Goal: Task Accomplishment & Management: Manage account settings

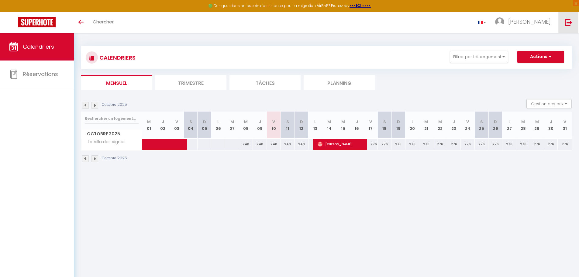
click at [576, 21] on link at bounding box center [568, 22] width 20 height 21
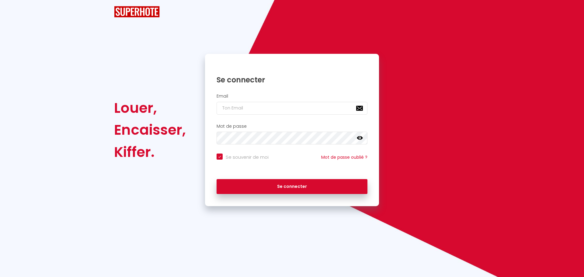
checkbox input "true"
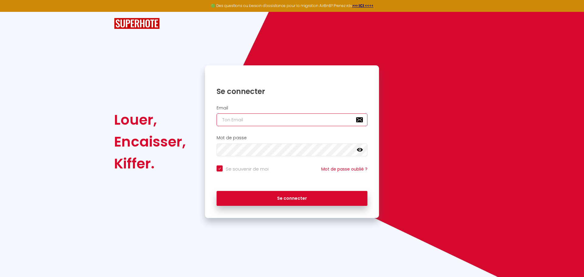
click at [257, 120] on input "email" at bounding box center [291, 119] width 151 height 13
type input "[EMAIL_ADDRESS][DOMAIN_NAME]"
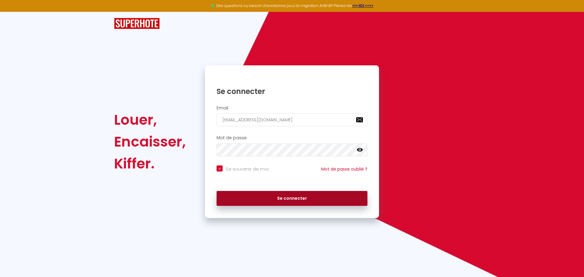
click at [303, 191] on button "Se connecter" at bounding box center [291, 198] width 151 height 15
checkbox input "true"
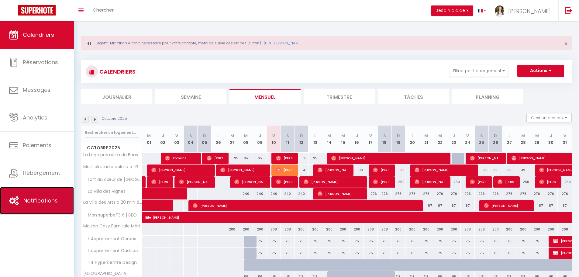
click at [41, 202] on span "Notifications" at bounding box center [40, 201] width 34 height 8
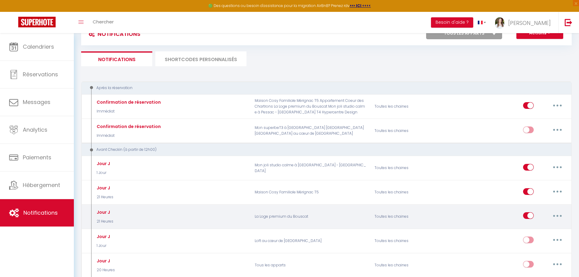
scroll to position [30, 0]
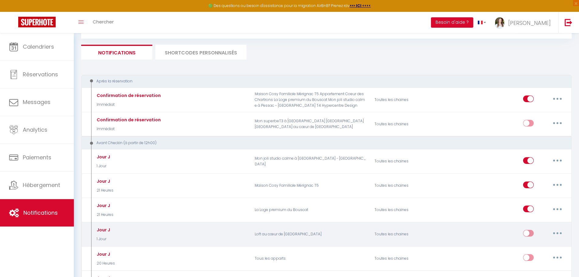
click at [549, 233] on button "button" at bounding box center [557, 233] width 17 height 10
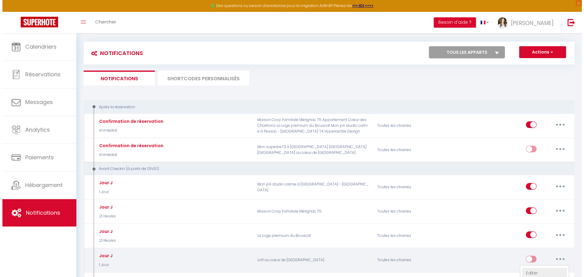
scroll to position [56, 0]
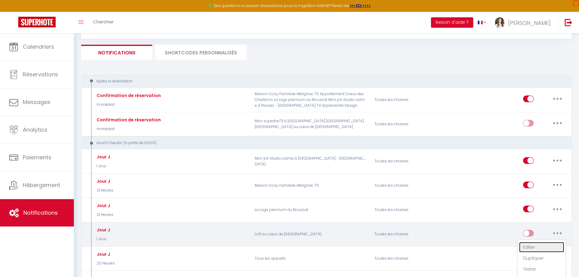
click at [532, 250] on link "Editer" at bounding box center [541, 247] width 45 height 10
type input "Jour J"
select select "1 Jour"
select select "if_booking_is_paid"
checkbox input "true"
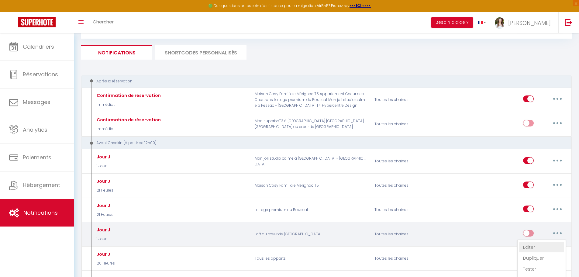
checkbox input "false"
radio input "true"
type input "C'est le jour J ! [RENTAL:NAME]​"
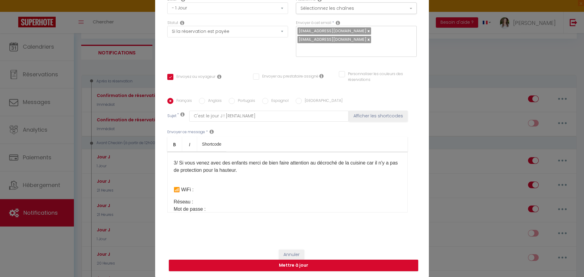
scroll to position [122, 0]
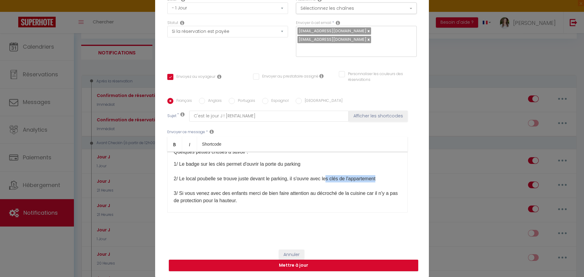
drag, startPoint x: 328, startPoint y: 186, endPoint x: 380, endPoint y: 184, distance: 52.0
click at [380, 184] on p "1/ Le badge sur les clés permet d'ouvrir la porte du parking 2/ Le local poubel…" at bounding box center [287, 185] width 227 height 51
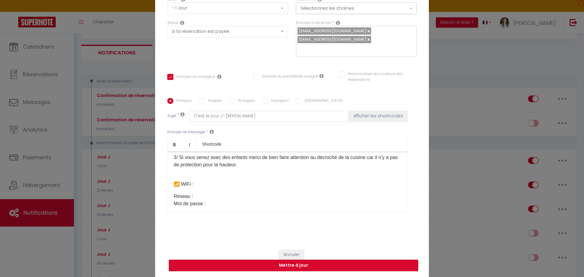
scroll to position [152, 0]
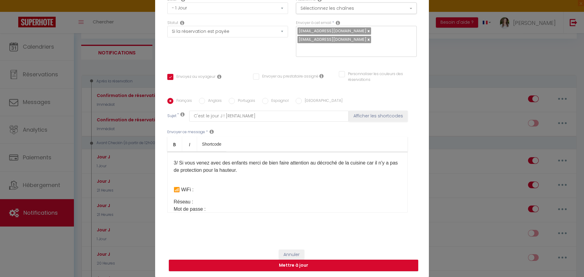
click at [246, 167] on p "1/ Le badge sur les clés permet d'ouvrir la porte du parking 2/ Le local poubel…" at bounding box center [287, 155] width 227 height 51
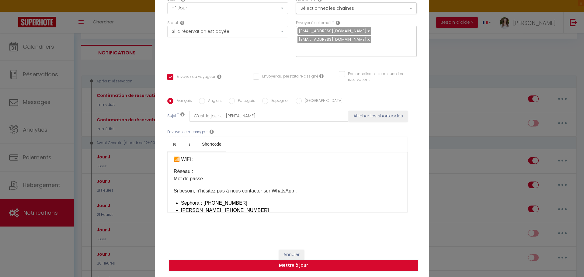
click at [219, 177] on p "Réseau : Mot de passe :" at bounding box center [287, 175] width 227 height 15
click at [219, 182] on p "Réseau : Mot de passe :" at bounding box center [287, 175] width 227 height 15
click at [216, 182] on p "Réseau : Mot de passe : [SECURITY_DATA]" at bounding box center [287, 175] width 227 height 15
click at [217, 182] on p "Réseau : Mot de passe : ​ flammand ​" at bounding box center [287, 175] width 227 height 15
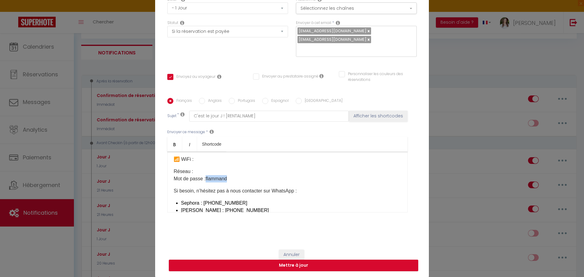
click at [217, 182] on p "Réseau : Mot de passe : ​ flammand ​" at bounding box center [287, 175] width 227 height 15
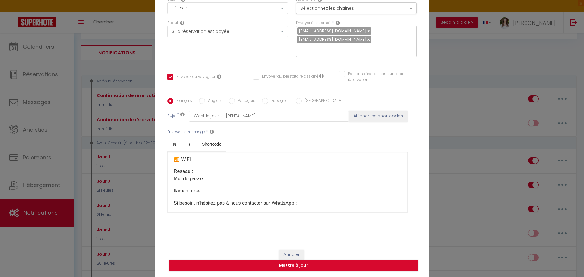
click at [215, 182] on p "Réseau : Mot de passe :" at bounding box center [287, 175] width 227 height 15
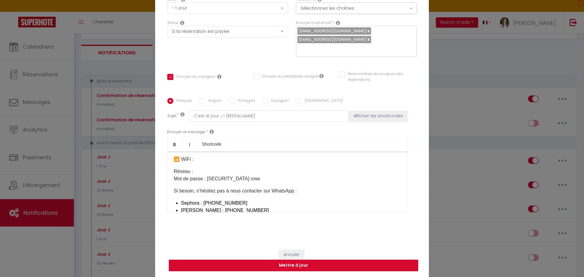
click at [203, 177] on p "Réseau : Mot de passe : [SECURITY_DATA] rose" at bounding box center [287, 175] width 227 height 15
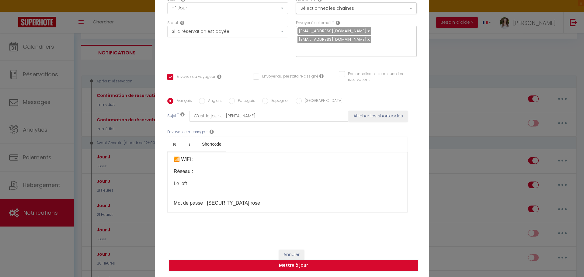
click at [171, 191] on div "Coucou [GUEST:FIRST_NAME], J’espère que vous allez bien 😊 Voici toutes les info…" at bounding box center [287, 182] width 240 height 61
click at [178, 193] on p "Mot de passe : [SECURITY_DATA] rose" at bounding box center [287, 187] width 227 height 15
click at [170, 191] on div "Coucou [GUEST:FIRST_NAME], J’espère que vous allez bien 😊 Voici toutes les info…" at bounding box center [287, 182] width 240 height 61
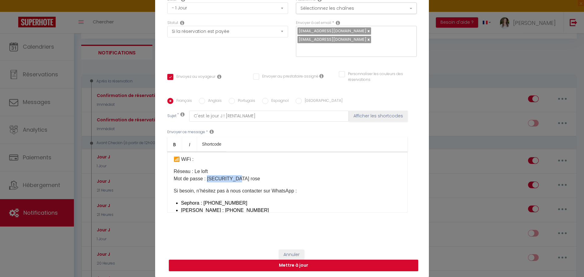
drag, startPoint x: 237, startPoint y: 187, endPoint x: 204, endPoint y: 186, distance: 32.5
click at [204, 182] on p "Réseau : Le loft Mot de passe : [SECURITY_DATA] rose" at bounding box center [287, 175] width 227 height 15
drag, startPoint x: 279, startPoint y: 269, endPoint x: 385, endPoint y: 243, distance: 109.2
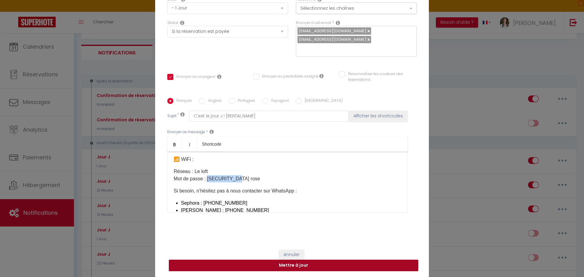
click at [279, 269] on button "Mettre à jour" at bounding box center [293, 266] width 249 height 12
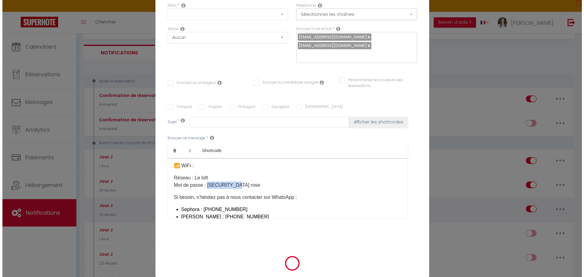
scroll to position [0, 0]
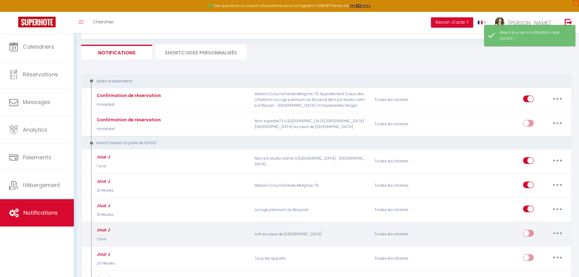
click at [558, 232] on button "button" at bounding box center [557, 233] width 17 height 10
click at [543, 247] on link "Editer" at bounding box center [541, 247] width 45 height 10
type input "Jour J"
select select "1 Jour"
select select "if_booking_is_paid"
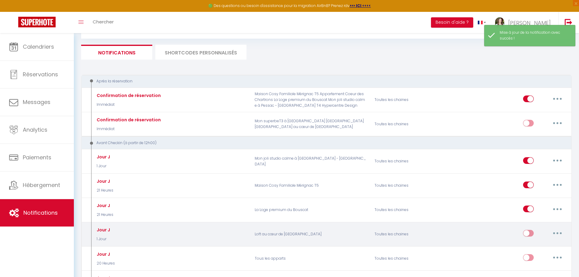
checkbox input "true"
checkbox input "false"
radio input "true"
type input "C'est le jour J ! [RENTAL:NAME]​"
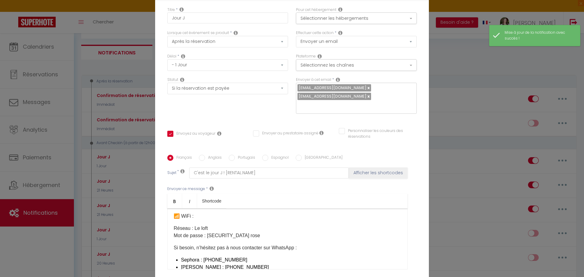
click at [214, 146] on div "Français Anglais Portugais Espagnol Italien Sujet * C'est le jour J ! [RENTAL:N…" at bounding box center [291, 216] width 249 height 141
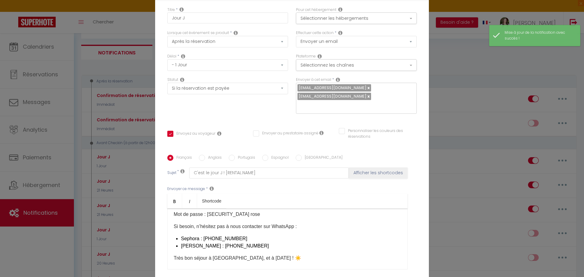
scroll to position [213, 0]
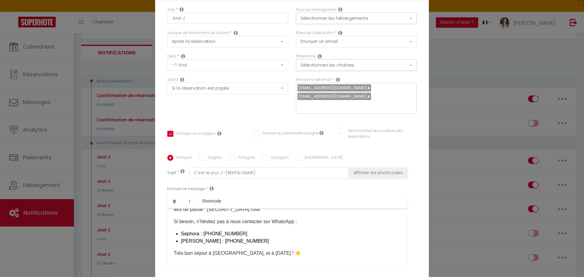
click at [217, 155] on label "Anglais" at bounding box center [213, 158] width 17 height 7
click at [205, 155] on input "Anglais" at bounding box center [202, 158] width 6 height 6
radio input "true"
checkbox input "true"
checkbox input "false"
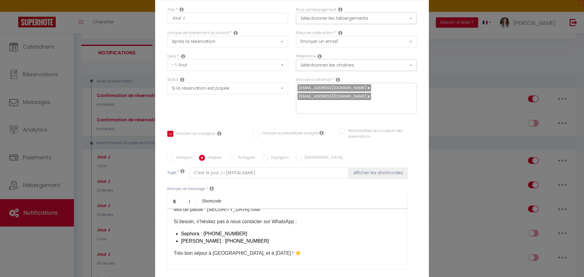
checkbox input "false"
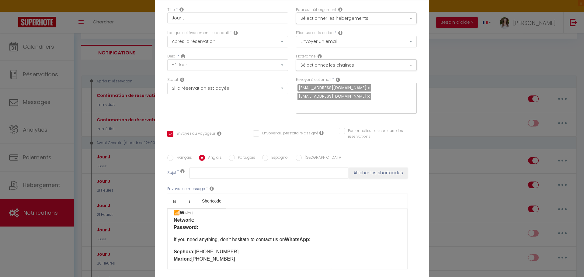
scroll to position [152, 0]
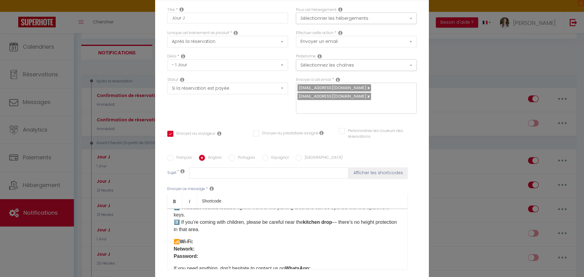
click at [215, 238] on p "📶 Wi-Fi: Network: Password:" at bounding box center [287, 249] width 227 height 22
click at [214, 238] on p "📶 Wi-Fi: Network: Password:" at bounding box center [287, 249] width 227 height 22
click at [222, 238] on p "📶 Wi-Fi: Network: Password:" at bounding box center [287, 249] width 227 height 22
click at [176, 257] on p "Le loft" at bounding box center [287, 260] width 227 height 7
click at [174, 257] on p "Le loft" at bounding box center [287, 260] width 227 height 7
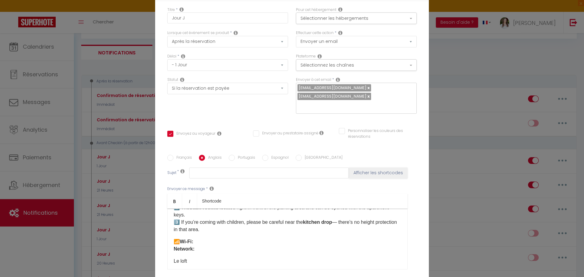
click at [174, 257] on p "Le loft" at bounding box center [287, 260] width 227 height 7
click at [209, 257] on p "Password:" at bounding box center [287, 264] width 227 height 15
click at [201, 257] on p "Password:" at bounding box center [287, 264] width 227 height 15
click at [191, 257] on p "Password:" at bounding box center [287, 264] width 227 height 15
click at [174, 266] on strong "Password:" at bounding box center [186, 268] width 25 height 5
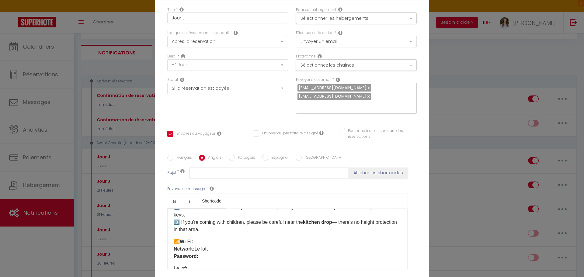
click at [230, 209] on div "Hi [GUEST:FIRST_NAME], I hope you’re doing well 😊 Here’s all the practical info…" at bounding box center [287, 239] width 240 height 61
click at [234, 238] on p "📶 Wi-Fi: Network: Le loft Password:" at bounding box center [287, 249] width 227 height 22
drag, startPoint x: 234, startPoint y: 203, endPoint x: 194, endPoint y: 199, distance: 40.6
click at [194, 238] on p "📶 Wi-Fi: Network: Le loft Password: [SECURITY_DATA] rose" at bounding box center [287, 249] width 227 height 22
click at [174, 194] on link "Bold" at bounding box center [174, 201] width 15 height 15
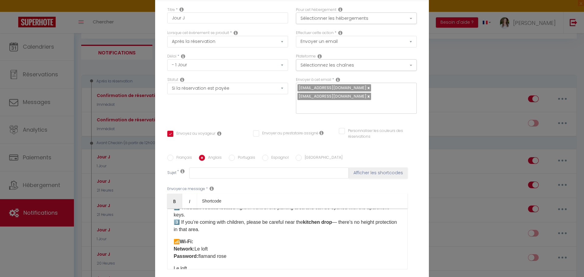
checkbox input "true"
checkbox input "false"
select select "1"
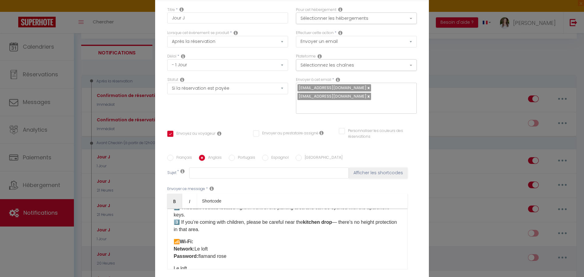
select select
checkbox input "false"
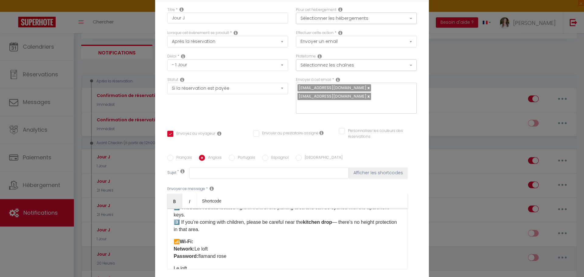
radio input "false"
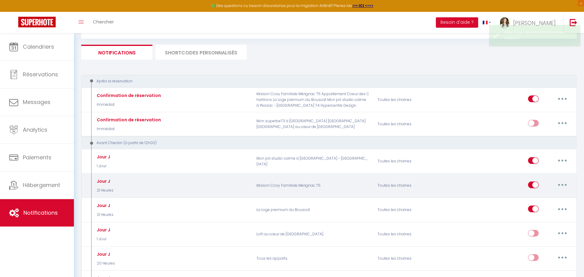
scroll to position [0, 0]
select select
checkbox input "false"
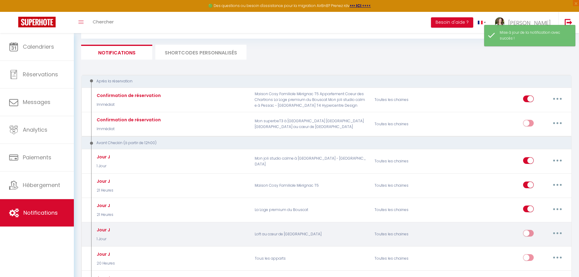
click at [556, 235] on button "button" at bounding box center [557, 233] width 17 height 10
click at [536, 246] on link "Editer" at bounding box center [541, 247] width 45 height 10
type input "Jour J"
select select "1 Jour"
select select "if_booking_is_paid"
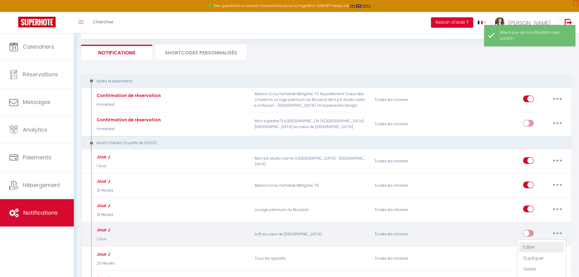
checkbox input "true"
checkbox input "false"
radio input "true"
type input "C'est le jour J ! [RENTAL:NAME]​"
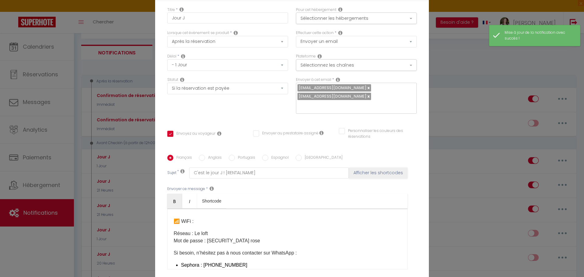
scroll to position [213, 0]
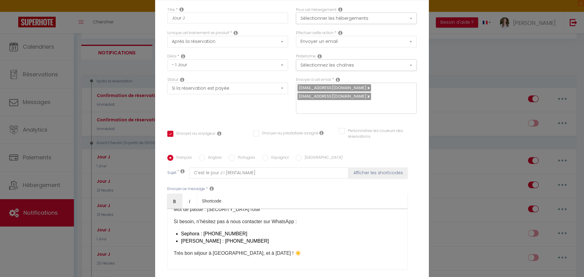
click at [205, 155] on label "Anglais" at bounding box center [213, 158] width 17 height 7
click at [203, 155] on input "Anglais" at bounding box center [202, 158] width 6 height 6
radio input "true"
checkbox input "true"
checkbox input "false"
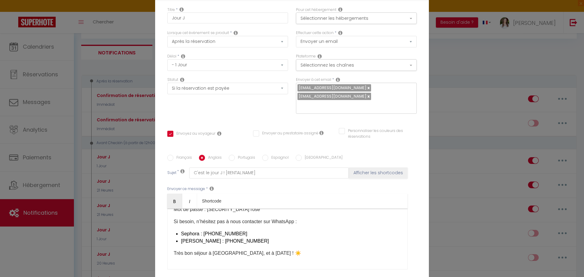
checkbox input "false"
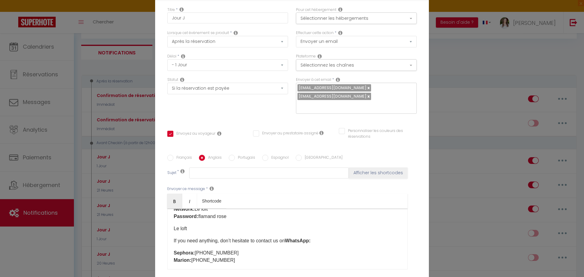
scroll to position [182, 0]
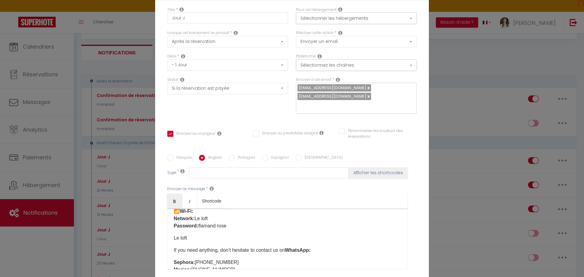
checkbox input "true"
checkbox input "false"
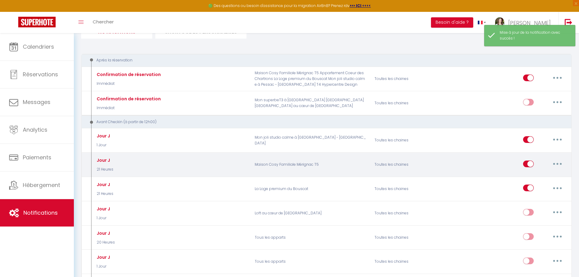
scroll to position [87, 0]
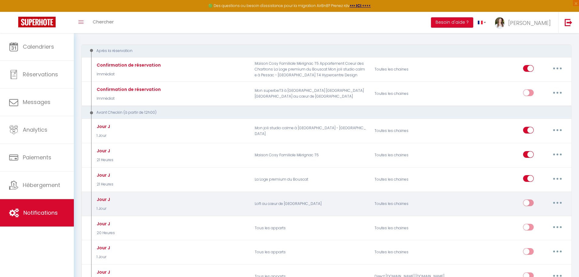
click at [529, 201] on input "checkbox" at bounding box center [528, 203] width 11 height 9
checkbox input "true"
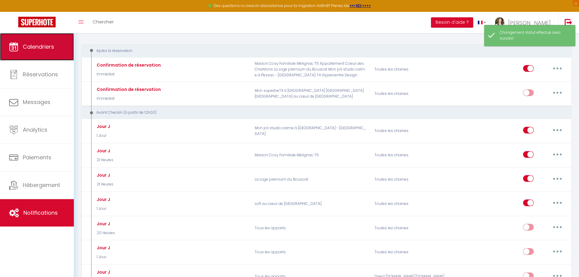
click at [39, 48] on span "Calendriers" at bounding box center [38, 47] width 31 height 8
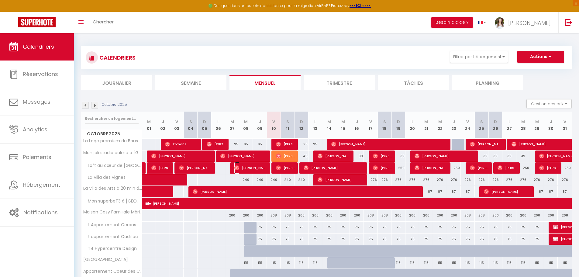
click at [257, 167] on span "[PERSON_NAME]" at bounding box center [250, 168] width 33 height 12
select select "OK"
select select "0"
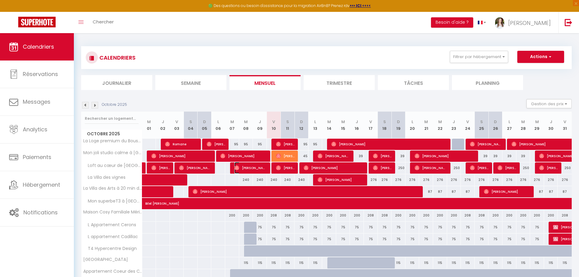
select select "1"
select select
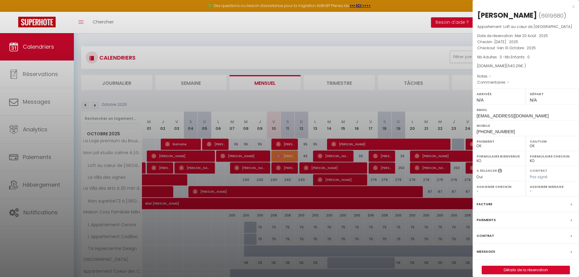
click at [490, 252] on label "Messages" at bounding box center [486, 251] width 19 height 6
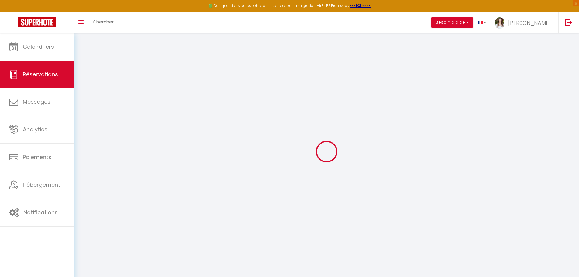
select select
checkbox input "false"
select select
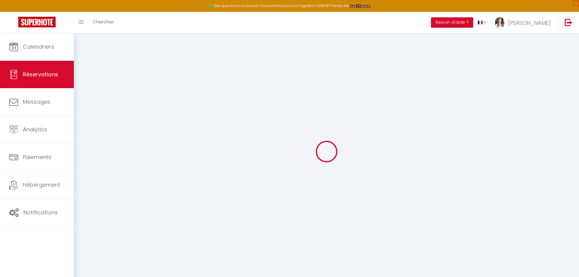
select select
checkbox input "false"
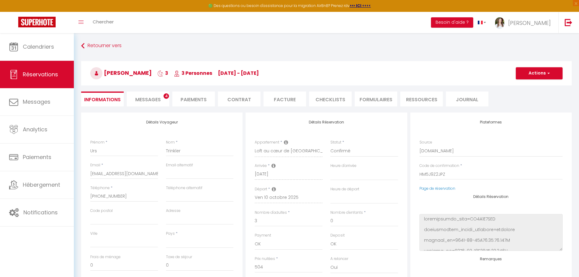
select select
checkbox input "false"
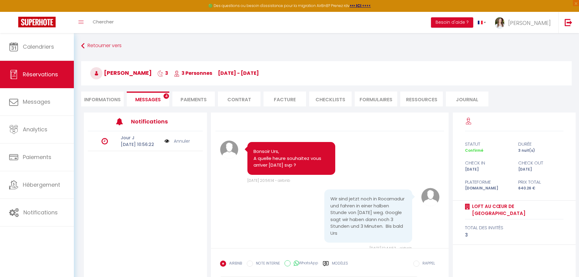
scroll to position [140, 0]
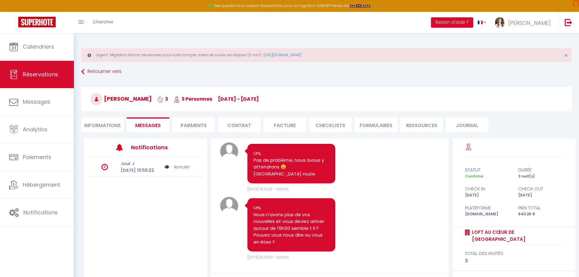
click at [184, 170] on link "Annuler" at bounding box center [182, 167] width 16 height 7
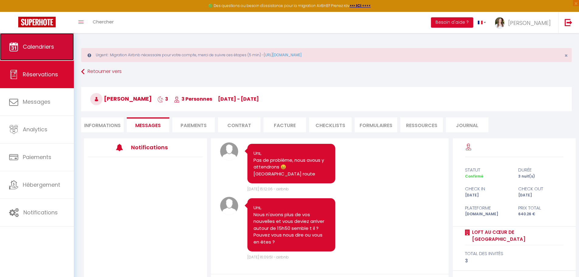
click at [48, 46] on span "Calendriers" at bounding box center [38, 47] width 31 height 8
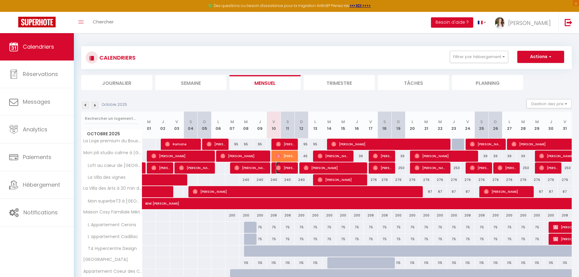
click at [288, 166] on span "[PERSON_NAME]" at bounding box center [285, 168] width 19 height 12
select select "OK"
select select "0"
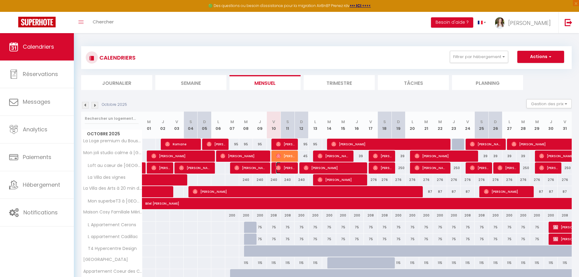
select select "1"
select select
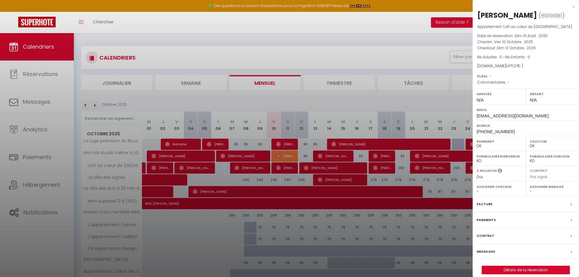
click at [484, 248] on label "Messages" at bounding box center [486, 251] width 19 height 6
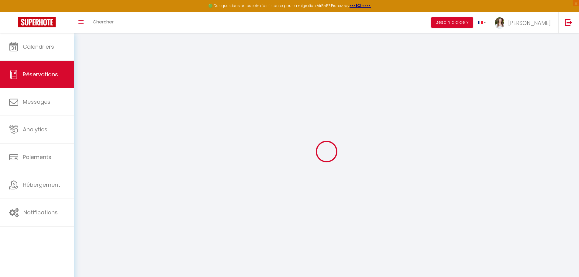
select select
checkbox input "false"
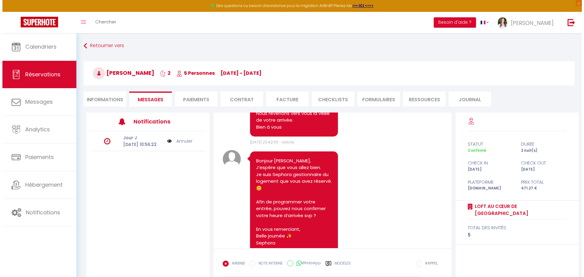
scroll to position [119, 0]
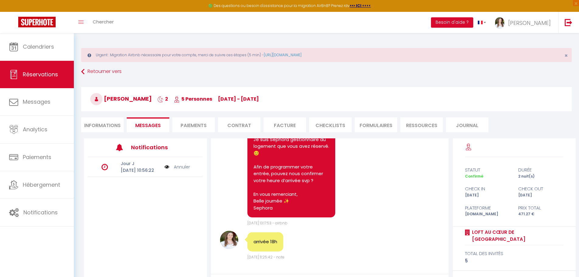
click at [165, 170] on img at bounding box center [166, 167] width 5 height 7
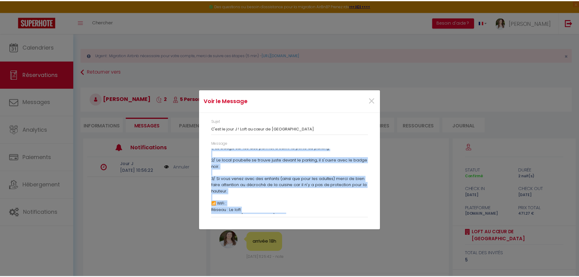
scroll to position [135, 0]
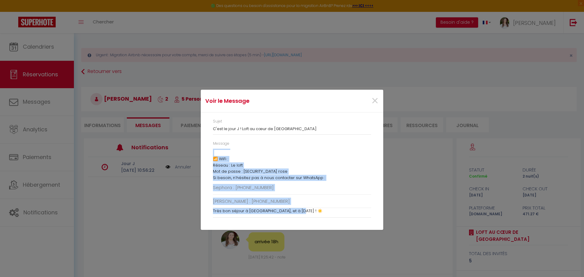
drag, startPoint x: 214, startPoint y: 151, endPoint x: 347, endPoint y: 214, distance: 147.5
click at [347, 214] on div "Coucou Chloé, J’espère que vous allez bien 😊 Voici toutes les infos pratiques p…" at bounding box center [292, 182] width 158 height 66
copy div "Loremi Dolor, S’ametco adi elit seddo eius 😊 Tempo incidi utl etdol magnaaliq e…"
click at [373, 99] on span "×" at bounding box center [375, 101] width 8 height 18
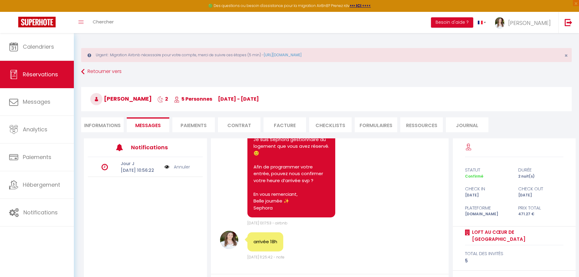
click at [188, 170] on link "Annuler" at bounding box center [182, 167] width 16 height 7
click at [122, 122] on li "Informations" at bounding box center [102, 124] width 43 height 15
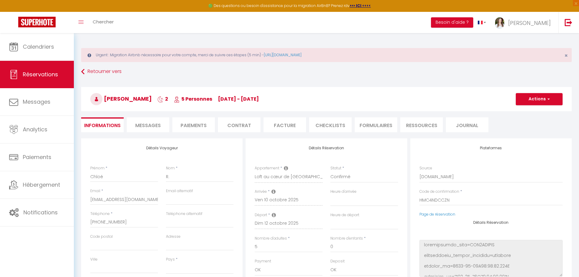
select select
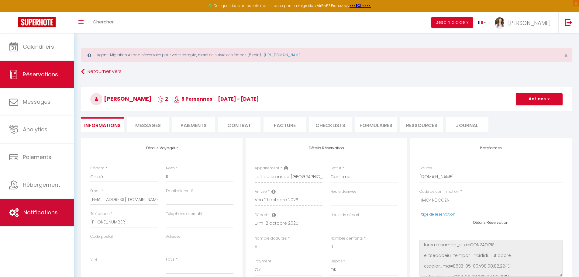
select select
checkbox input "false"
select select
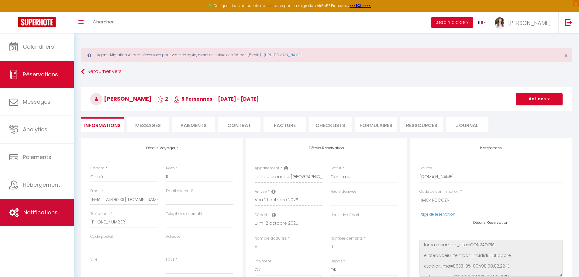
select select
checkbox input "false"
select select
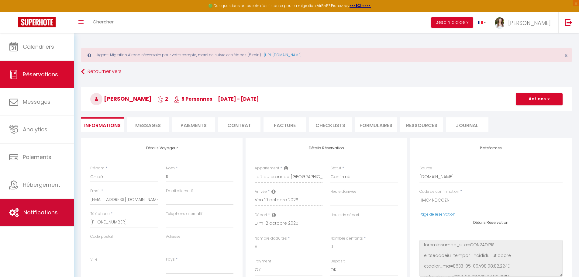
select select
checkbox input "false"
select select
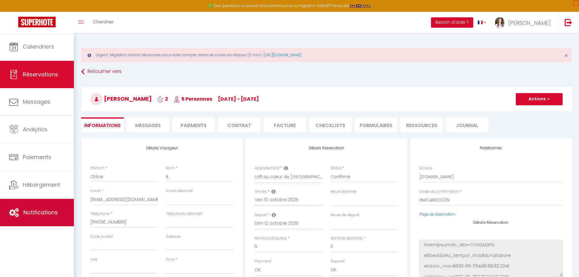
checkbox input "false"
select select
checkbox input "false"
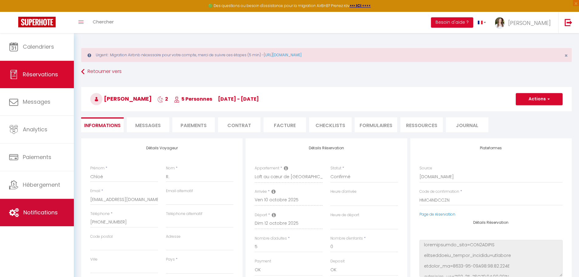
select select
checkbox input "false"
select select
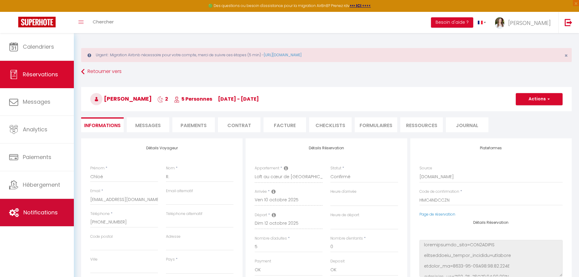
select select
checkbox input "false"
select select
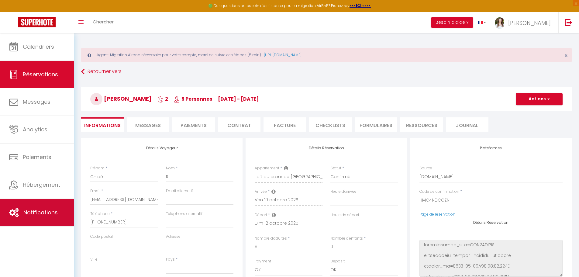
select select
checkbox input "false"
select select
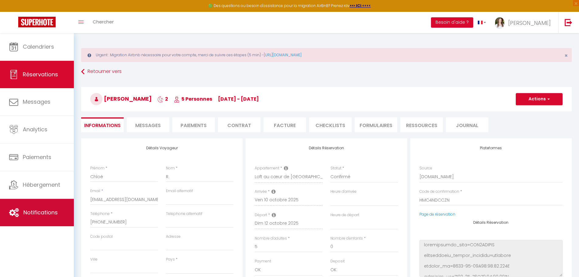
checkbox input "false"
select select
checkbox input "false"
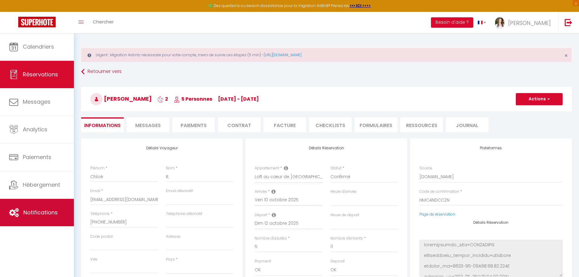
select select
checkbox input "false"
select select
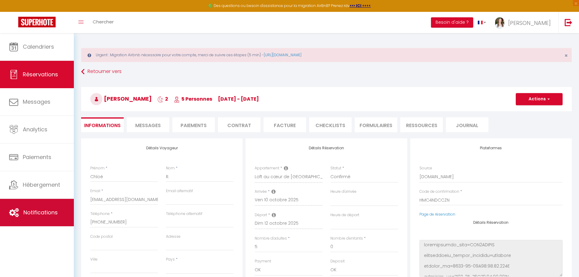
select select
checkbox input "false"
select select
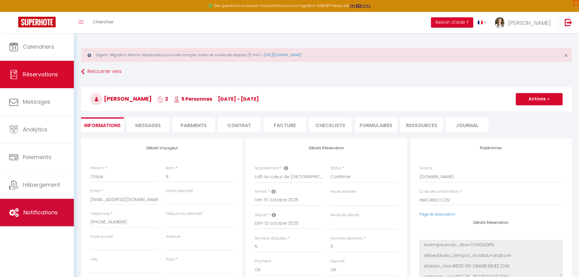
select select
checkbox input "false"
select select
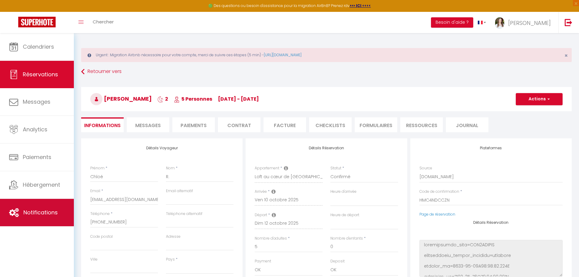
checkbox input "false"
select select
checkbox input "false"
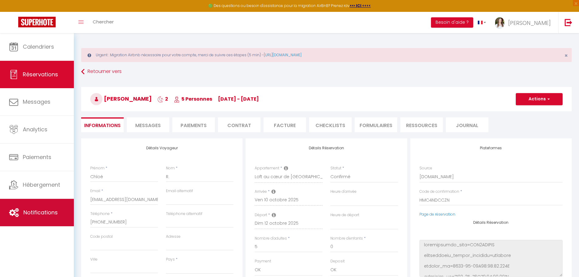
select select
checkbox input "false"
select select
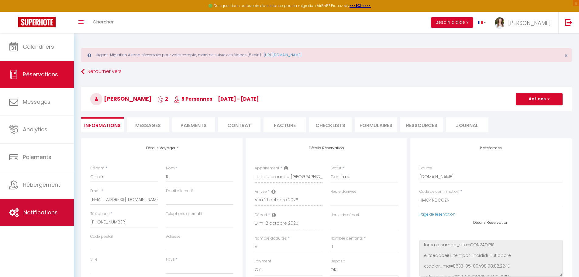
select select
checkbox input "false"
select select
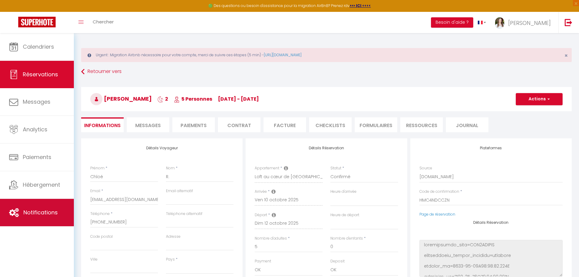
select select
checkbox input "false"
select select
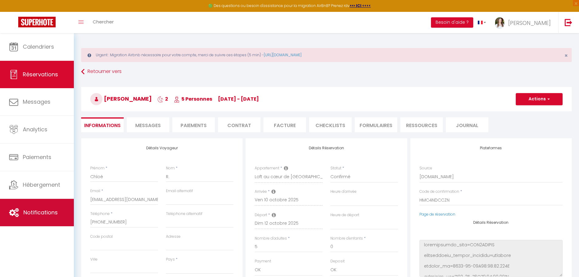
checkbox input "false"
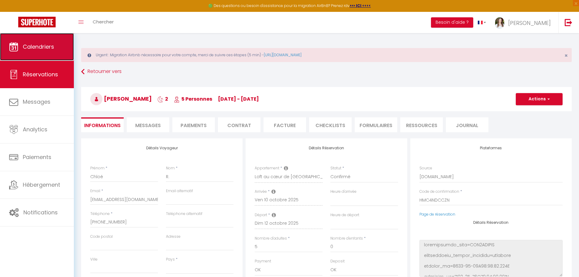
click at [60, 45] on link "Calendriers" at bounding box center [37, 46] width 74 height 27
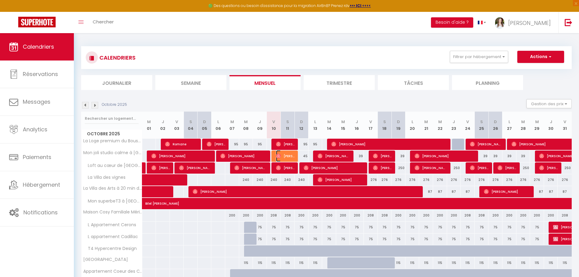
click at [282, 152] on span "[PERSON_NAME]" at bounding box center [285, 156] width 19 height 12
select select "OK"
select select "0"
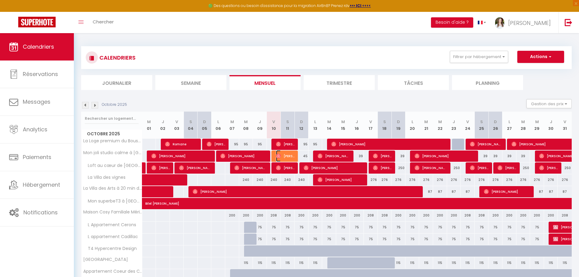
select select "1"
select select
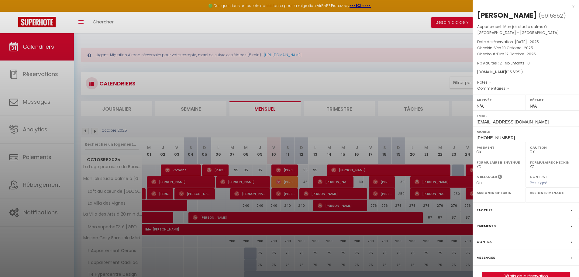
click at [508, 259] on div "Messages" at bounding box center [526, 258] width 106 height 16
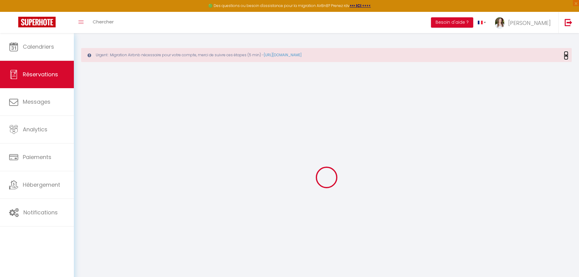
click at [565, 54] on span "×" at bounding box center [565, 56] width 3 height 8
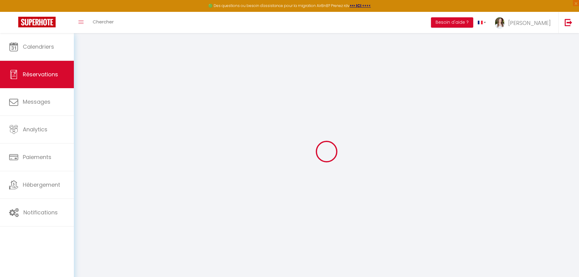
select select
checkbox input "false"
select select
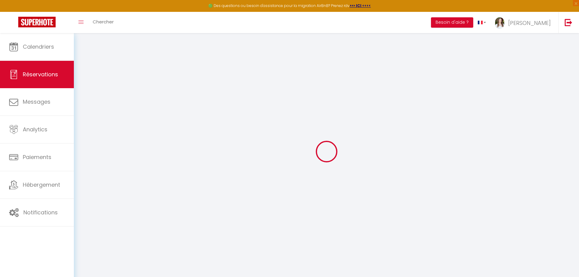
select select
checkbox input "false"
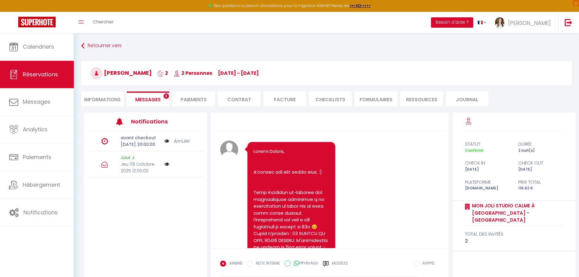
scroll to position [359, 0]
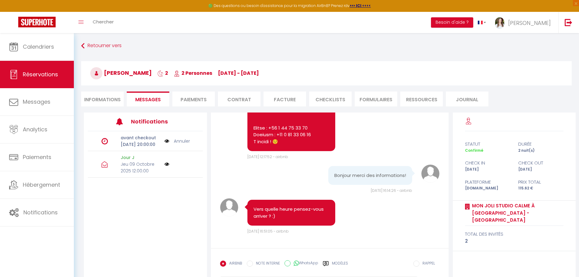
click at [109, 98] on li "Informations" at bounding box center [102, 98] width 43 height 15
select select
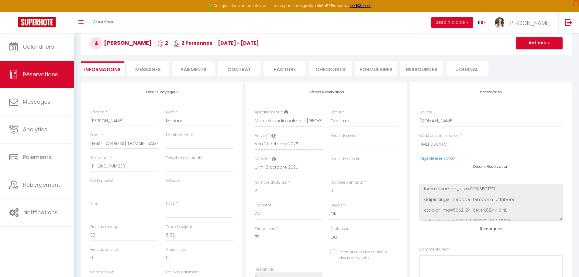
scroll to position [30, 0]
select select
checkbox input "false"
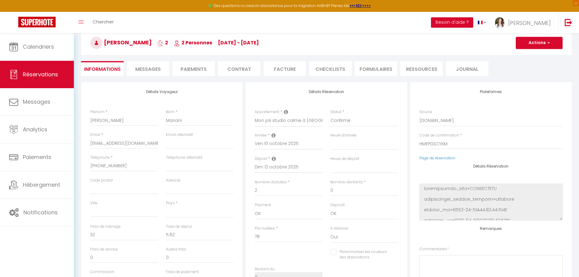
select select
checkbox input "false"
select select
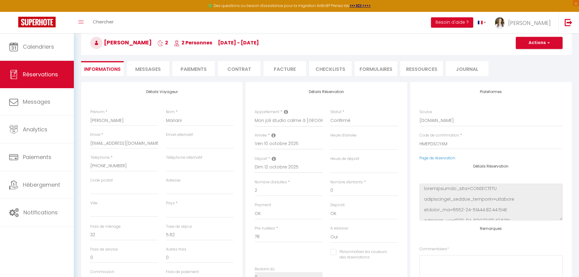
select select
checkbox input "false"
select select
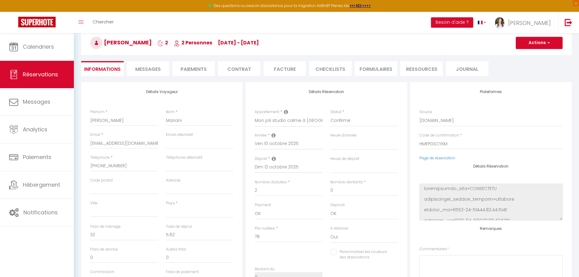
select select
checkbox input "false"
select select
click at [139, 70] on span "Messages" at bounding box center [148, 69] width 26 height 7
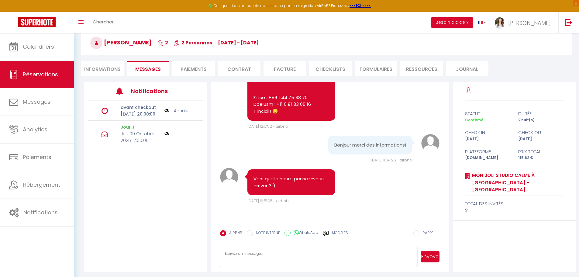
scroll to position [33, 0]
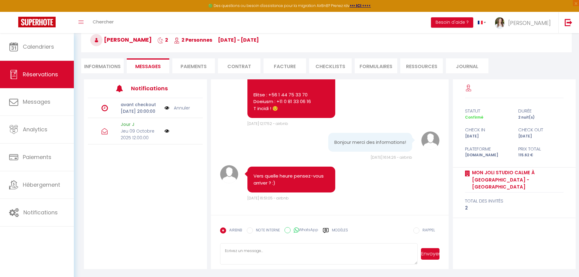
click at [270, 247] on textarea at bounding box center [319, 253] width 198 height 21
click at [270, 228] on label "NOTE INTERNE" at bounding box center [266, 230] width 27 height 7
click at [253, 228] on input "NOTE INTERNE" at bounding box center [250, 230] width 6 height 6
click at [253, 248] on textarea at bounding box center [319, 253] width 198 height 21
click at [431, 254] on button "Envoyer" at bounding box center [430, 254] width 19 height 12
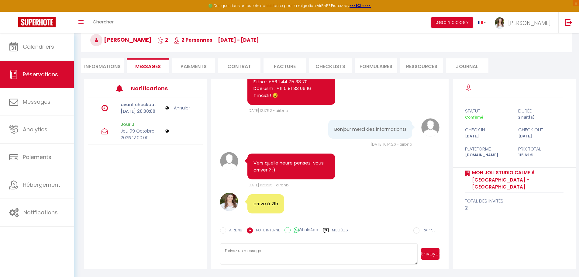
scroll to position [392, 0]
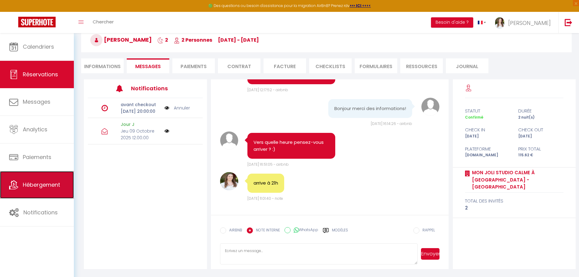
click at [56, 181] on span "Hébergement" at bounding box center [41, 185] width 37 height 8
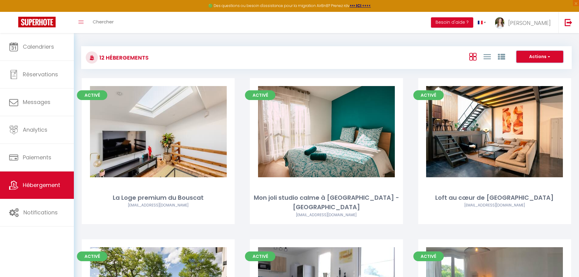
click at [530, 57] on button "Actions" at bounding box center [539, 57] width 47 height 12
click at [530, 67] on li "Créer un Hébergement" at bounding box center [535, 69] width 56 height 7
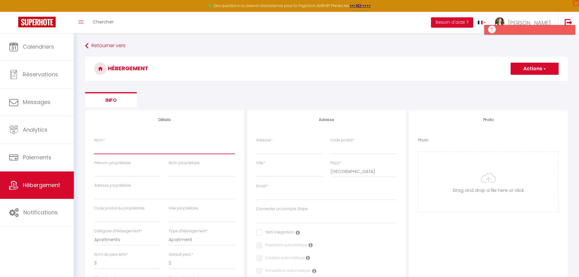
click at [144, 150] on input "Nom *" at bounding box center [164, 148] width 141 height 11
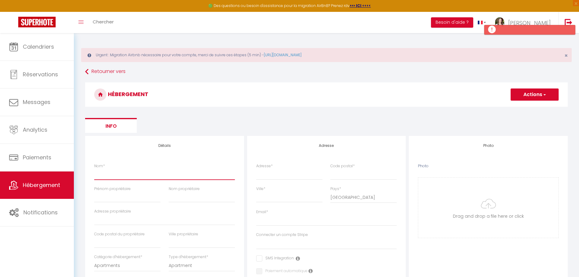
click at [113, 176] on input "Nom *" at bounding box center [164, 174] width 141 height 11
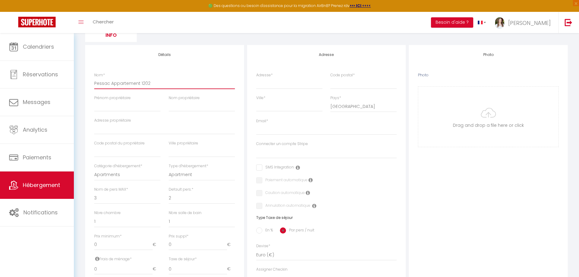
scroll to position [91, 0]
click at [133, 196] on select "1 2 3 4 5 6 7 8 9 10 11 12 13 14" at bounding box center [127, 198] width 66 height 12
click at [94, 192] on select "1 2 3 4 5 6 7 8 9 10 11 12 13 14" at bounding box center [127, 198] width 66 height 12
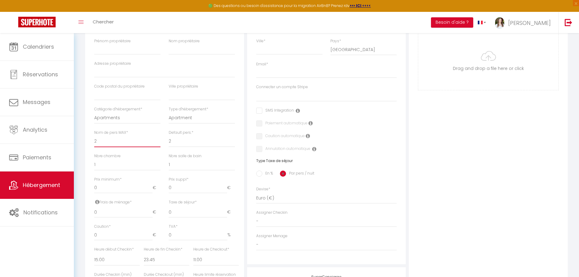
scroll to position [152, 0]
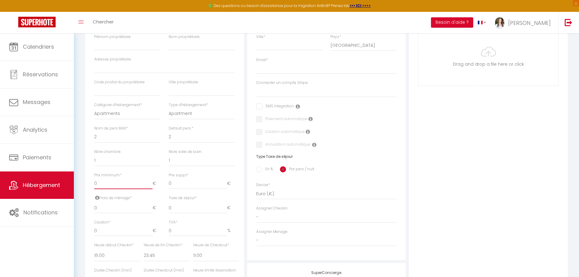
click at [126, 184] on input "0" at bounding box center [123, 183] width 58 height 11
click at [125, 185] on input "0" at bounding box center [123, 183] width 58 height 11
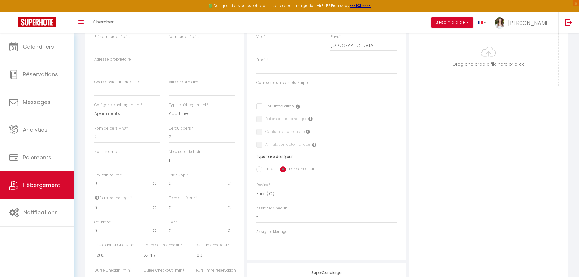
click at [125, 185] on input "0" at bounding box center [123, 183] width 58 height 11
click at [113, 209] on input "0" at bounding box center [123, 207] width 58 height 11
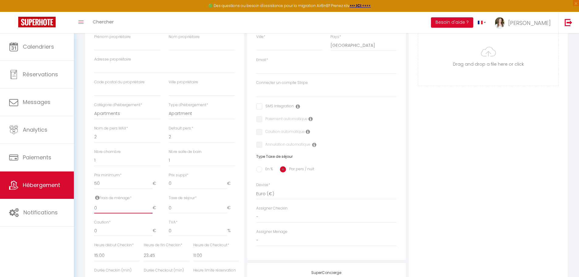
click at [103, 206] on input "0" at bounding box center [123, 207] width 58 height 11
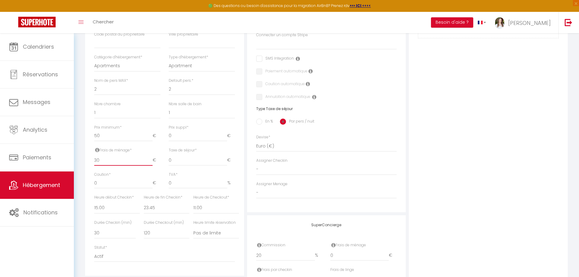
scroll to position [213, 0]
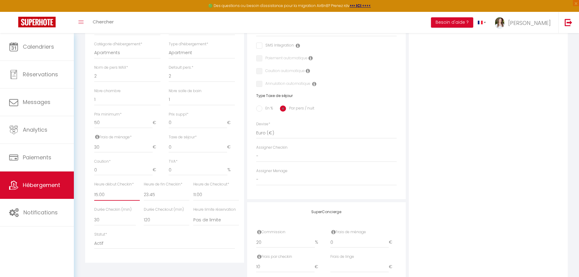
click at [121, 197] on select "00:00 00:15 00:30 00:45 01:00 01:15 01:30 01:45 02:00 02:15 02:30 02:45 03:00" at bounding box center [117, 195] width 46 height 12
click at [94, 189] on select "00:00 00:15 00:30 00:45 01:00 01:15 01:30 01:45 02:00 02:15 02:30 02:45 03:00" at bounding box center [117, 195] width 46 height 12
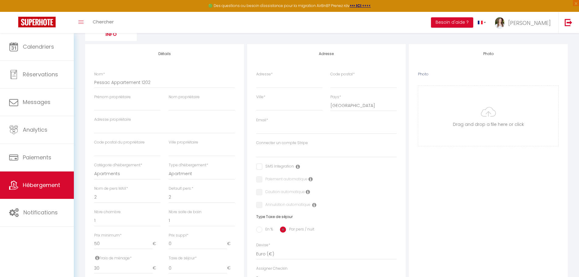
scroll to position [91, 0]
click at [264, 84] on input "Adresse *" at bounding box center [289, 83] width 66 height 11
click at [277, 104] on input "Ville *" at bounding box center [289, 105] width 66 height 11
click at [291, 84] on input "Adresse *" at bounding box center [289, 83] width 66 height 11
paste input "[STREET_ADDRESS]"
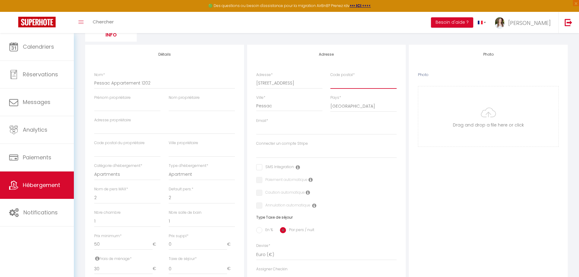
click at [345, 84] on input "Code postal *" at bounding box center [363, 83] width 66 height 11
paste input "33600"
click at [293, 130] on input "Email *" at bounding box center [326, 129] width 141 height 11
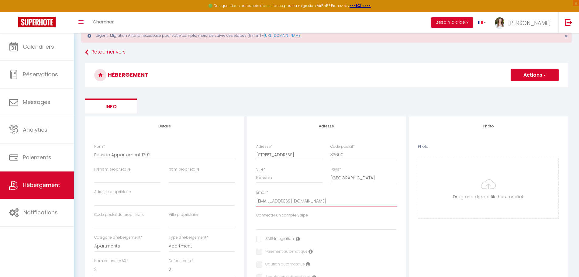
scroll to position [0, 0]
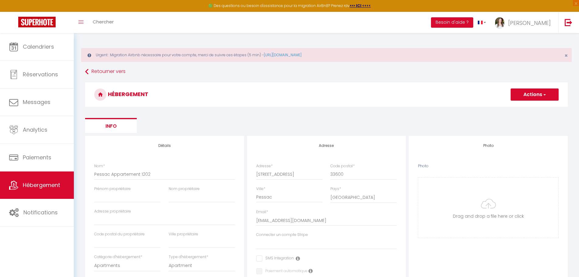
click at [513, 94] on button "Actions" at bounding box center [535, 94] width 48 height 12
click at [520, 107] on input "Enregistrer" at bounding box center [527, 108] width 22 height 6
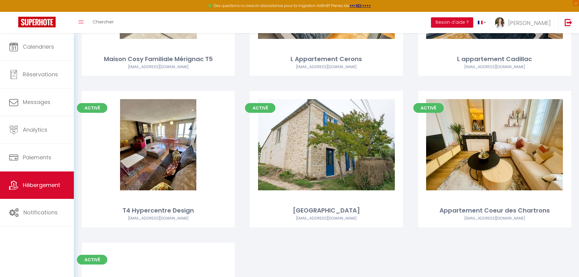
scroll to position [586, 0]
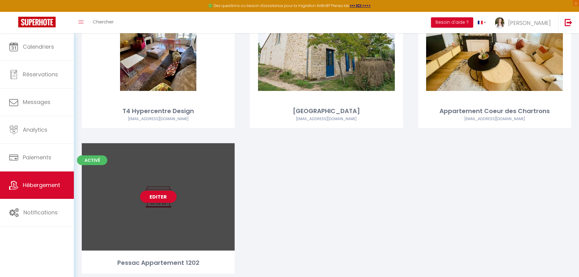
click at [174, 197] on div "Editer" at bounding box center [158, 196] width 153 height 107
click at [156, 191] on link "Editer" at bounding box center [158, 197] width 36 height 12
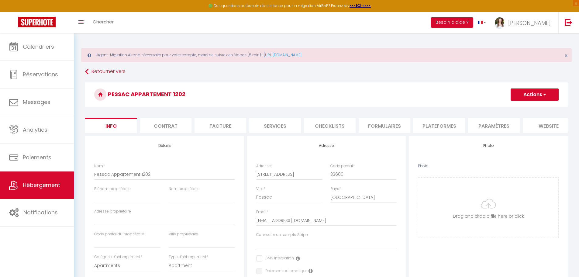
click at [426, 128] on li "Plateformes" at bounding box center [439, 125] width 52 height 15
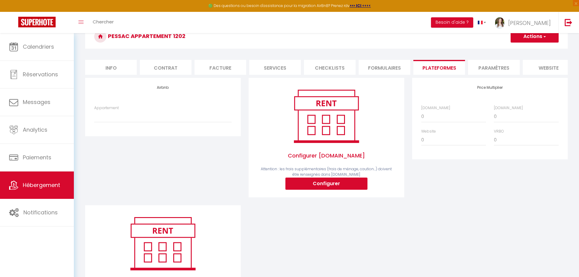
scroll to position [61, 0]
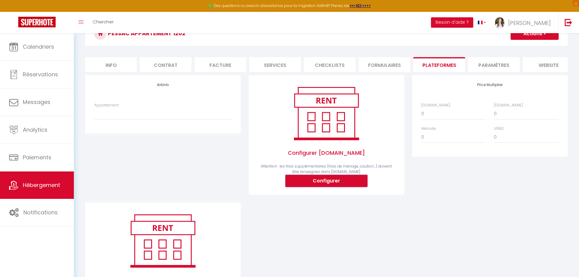
click at [339, 184] on button "Configurer" at bounding box center [326, 181] width 82 height 12
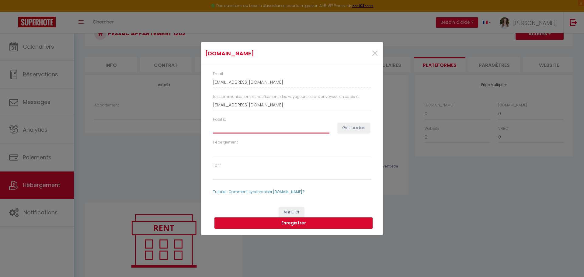
click at [246, 128] on input "Hotel id" at bounding box center [271, 127] width 116 height 11
click at [244, 125] on input "Hotel id" at bounding box center [271, 127] width 116 height 11
click at [352, 125] on button "Get codes" at bounding box center [353, 128] width 32 height 10
click at [347, 127] on button "Get codes" at bounding box center [353, 128] width 32 height 10
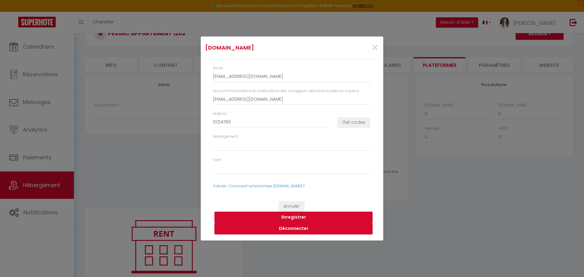
click at [299, 217] on button "Enregistrer" at bounding box center [293, 218] width 158 height 12
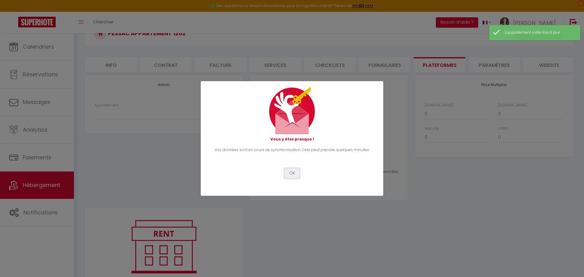
click at [291, 177] on button "OK" at bounding box center [291, 173] width 15 height 10
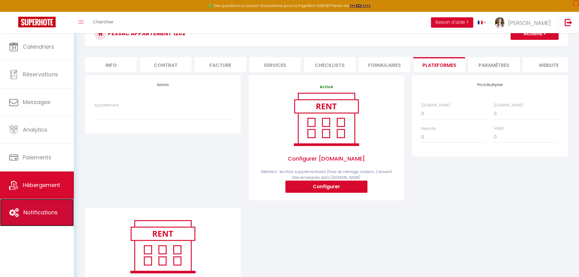
click at [53, 214] on span "Notifications" at bounding box center [40, 213] width 34 height 8
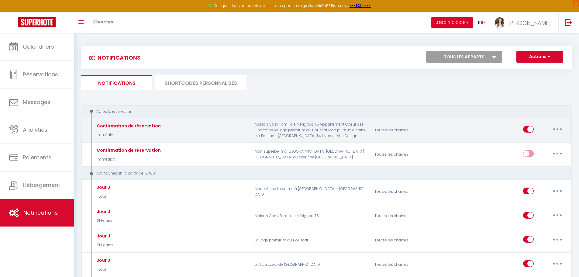
click at [557, 127] on button "button" at bounding box center [557, 129] width 17 height 10
click at [547, 140] on link "Editer" at bounding box center [541, 143] width 45 height 10
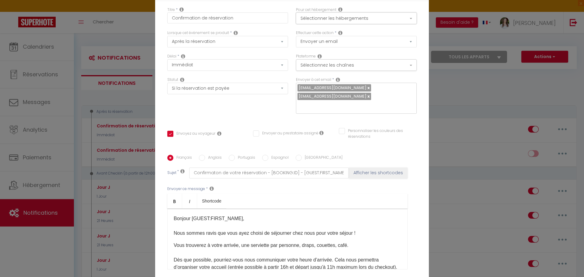
click at [325, 16] on button "Sélectionner les hébergements" at bounding box center [356, 18] width 121 height 12
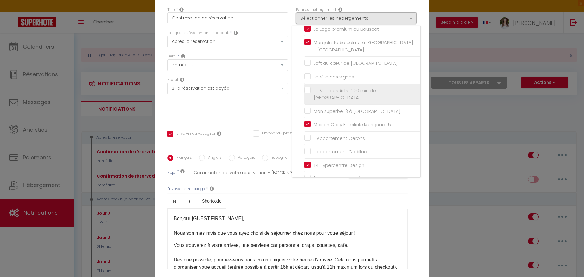
scroll to position [51, 0]
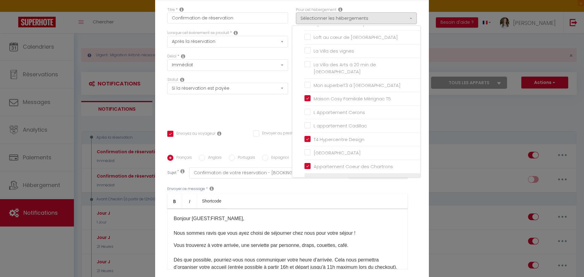
click at [305, 177] on input "Pessac Appartement 1202" at bounding box center [362, 180] width 116 height 6
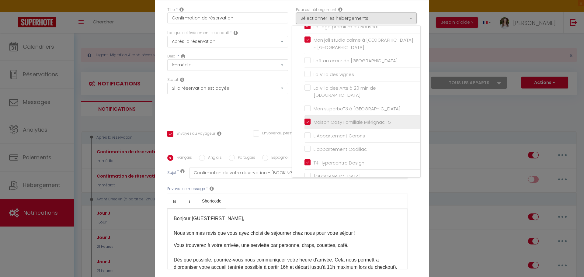
scroll to position [0, 0]
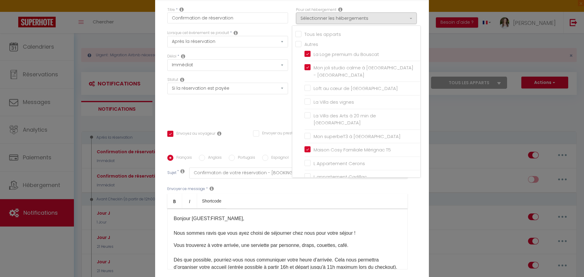
click at [236, 120] on div "Titre * Confirmation de réservation Pour cet hébergement Sélectionner les héber…" at bounding box center [292, 150] width 274 height 299
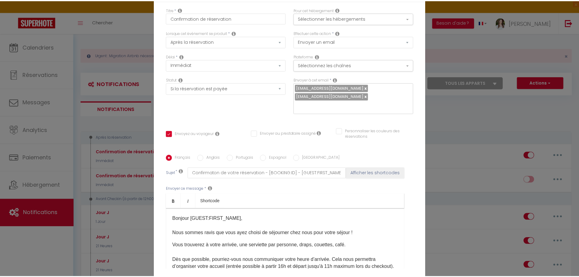
scroll to position [57, 0]
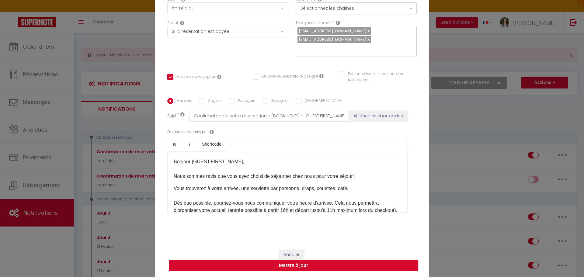
click at [259, 265] on button "Mettre à jour" at bounding box center [293, 266] width 249 height 12
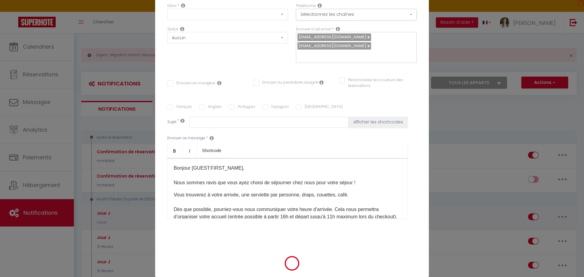
scroll to position [0, 0]
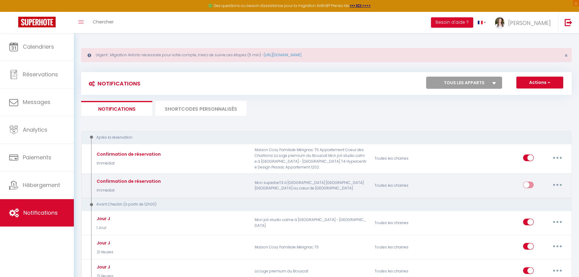
click at [127, 184] on div "Confirmation de réservation" at bounding box center [128, 181] width 66 height 7
click at [557, 184] on icon "button" at bounding box center [558, 185] width 2 height 2
click at [545, 197] on link "Editer" at bounding box center [541, 198] width 45 height 10
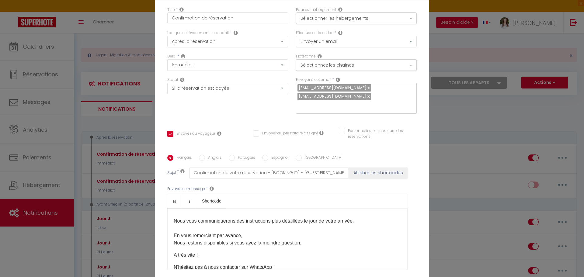
click at [469, 109] on div "Modifier la notification × Titre * Confirmation de réservation Pour cet héberge…" at bounding box center [292, 138] width 584 height 277
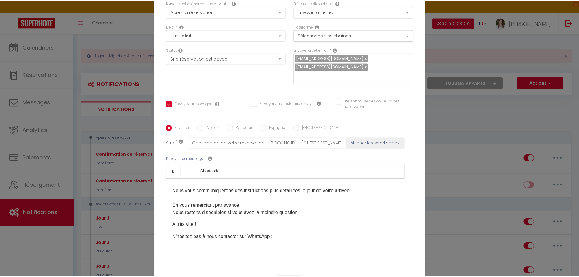
scroll to position [57, 0]
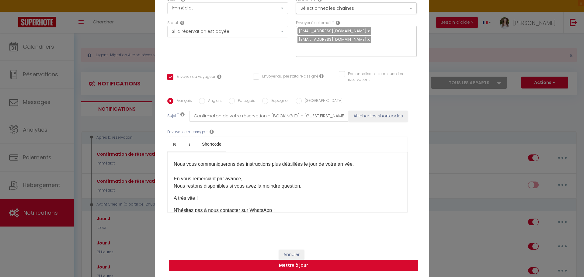
click at [281, 264] on button "Mettre à jour" at bounding box center [293, 266] width 249 height 12
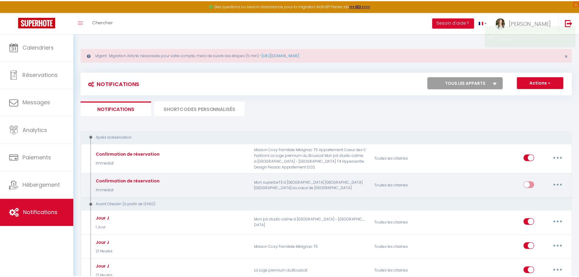
scroll to position [0, 0]
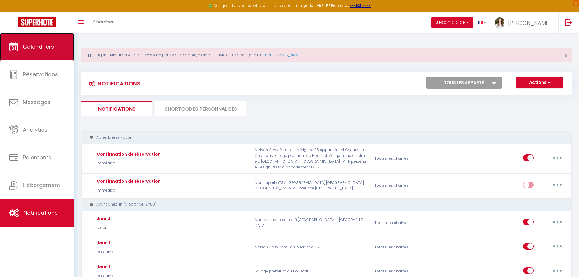
click at [56, 44] on link "Calendriers" at bounding box center [37, 46] width 74 height 27
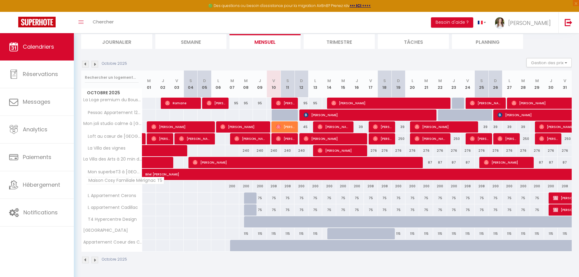
scroll to position [67, 0]
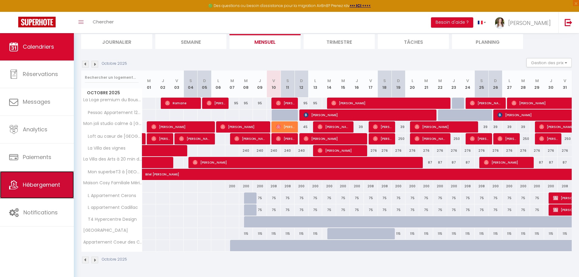
click at [43, 181] on span "Hébergement" at bounding box center [41, 185] width 37 height 8
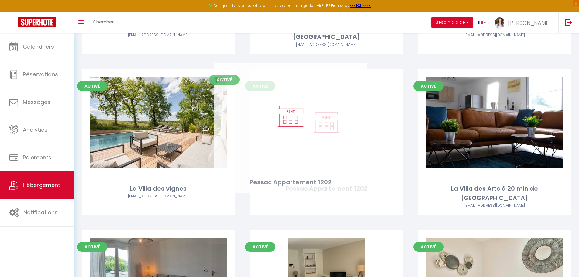
scroll to position [99, 0]
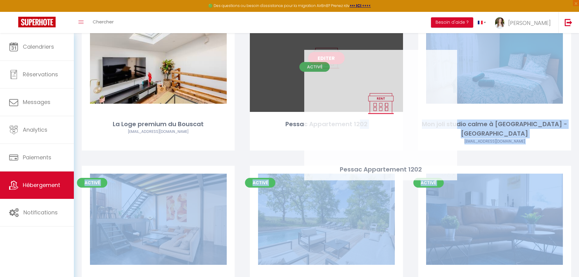
drag, startPoint x: 137, startPoint y: 198, endPoint x: 360, endPoint y: 124, distance: 234.5
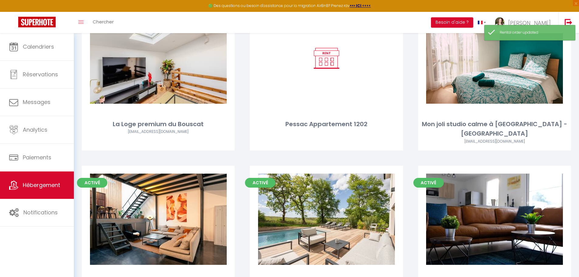
click at [296, 147] on div "Activé Editer Pessac Appartement 1202" at bounding box center [326, 85] width 168 height 161
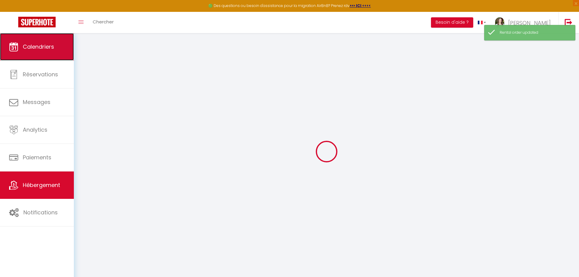
click at [25, 43] on span "Calendriers" at bounding box center [38, 47] width 31 height 8
